Goal: Transaction & Acquisition: Purchase product/service

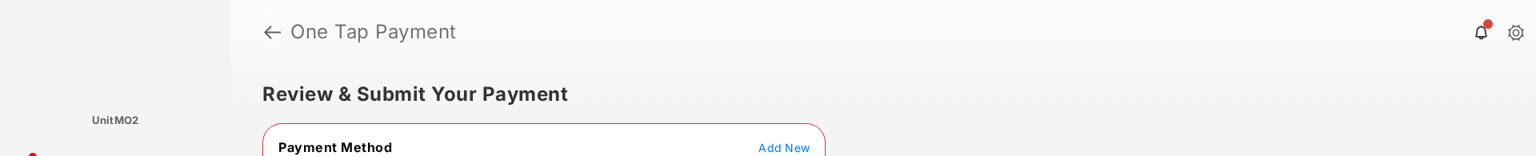
click at [267, 30] on link at bounding box center [272, 32] width 17 height 38
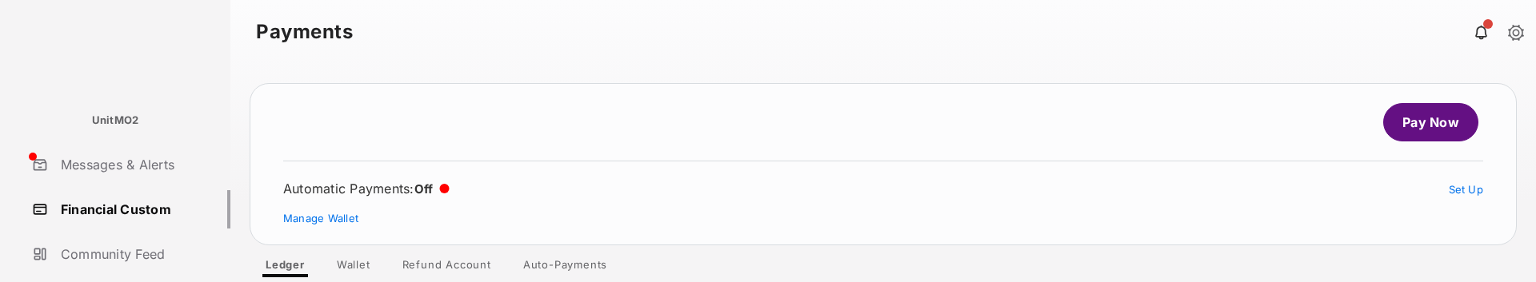
click at [1411, 122] on link "Pay Now" at bounding box center [1430, 122] width 95 height 38
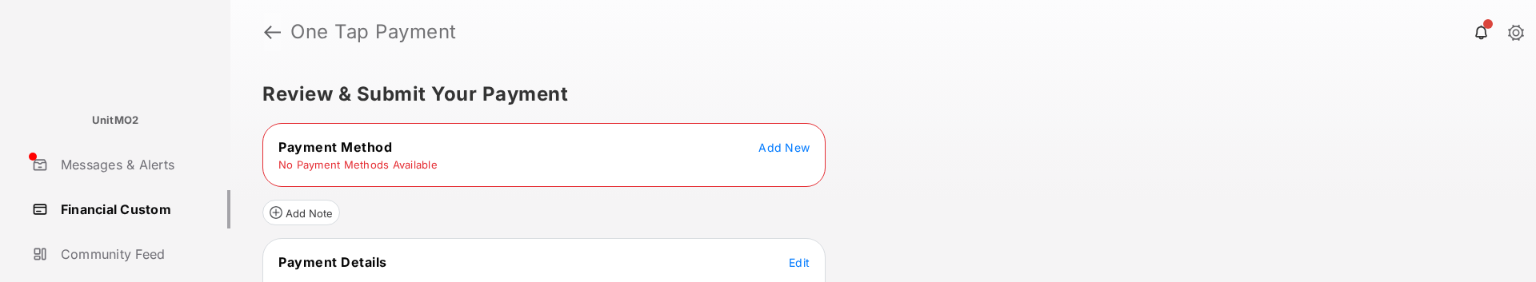
click at [277, 31] on link at bounding box center [272, 32] width 17 height 38
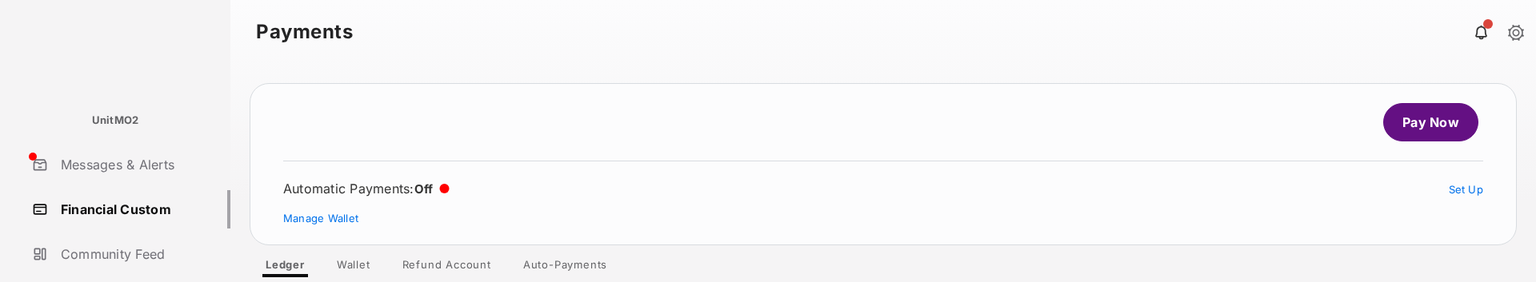
click at [1412, 131] on link "Pay Now" at bounding box center [1430, 122] width 95 height 38
